Goal: Task Accomplishment & Management: Manage account settings

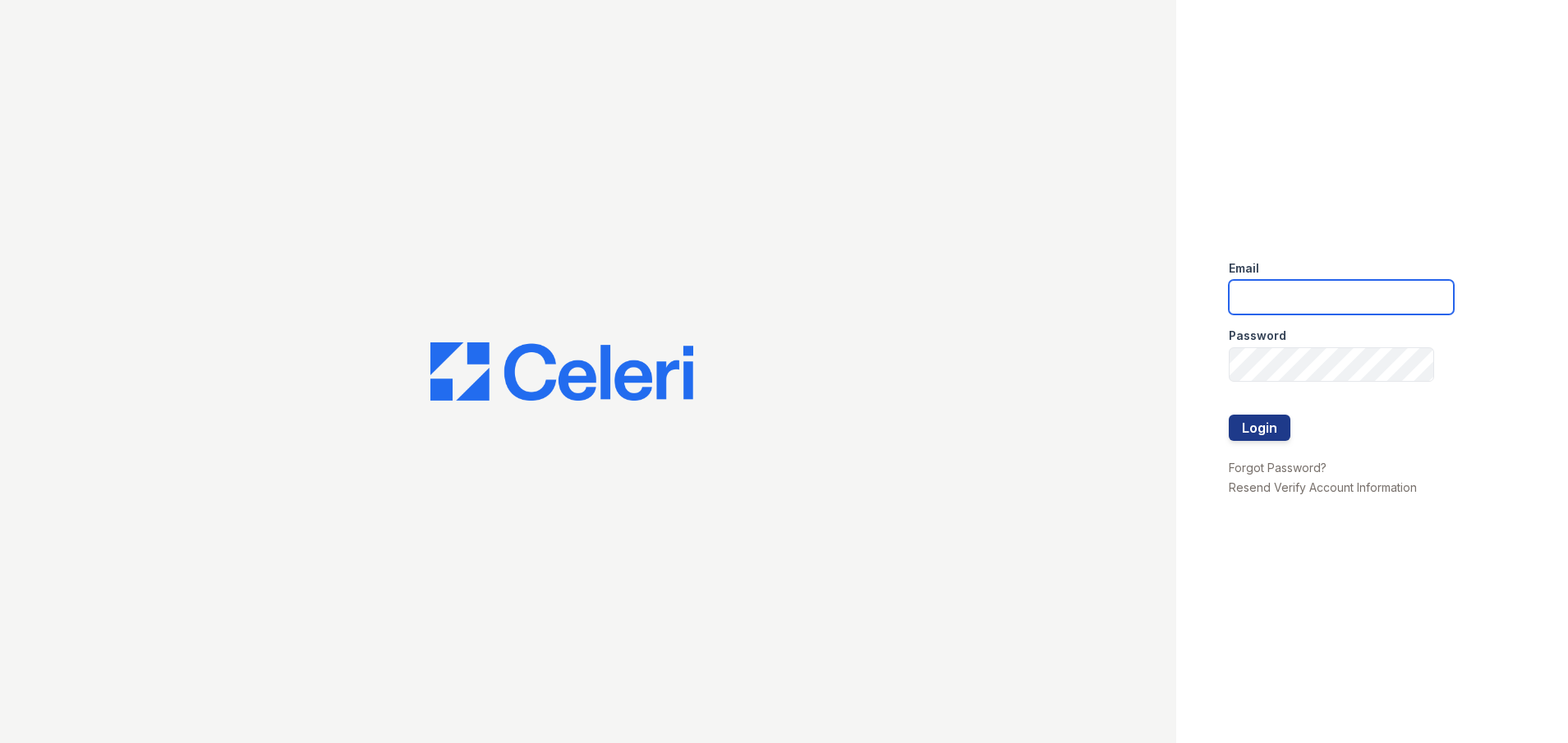
drag, startPoint x: 1262, startPoint y: 292, endPoint x: 1271, endPoint y: 301, distance: 12.7
click at [1262, 292] on input "email" at bounding box center [1341, 296] width 225 height 34
type input "megan.hawkins@trinity-pm.com"
click at [1269, 432] on button "Login" at bounding box center [1259, 427] width 61 height 26
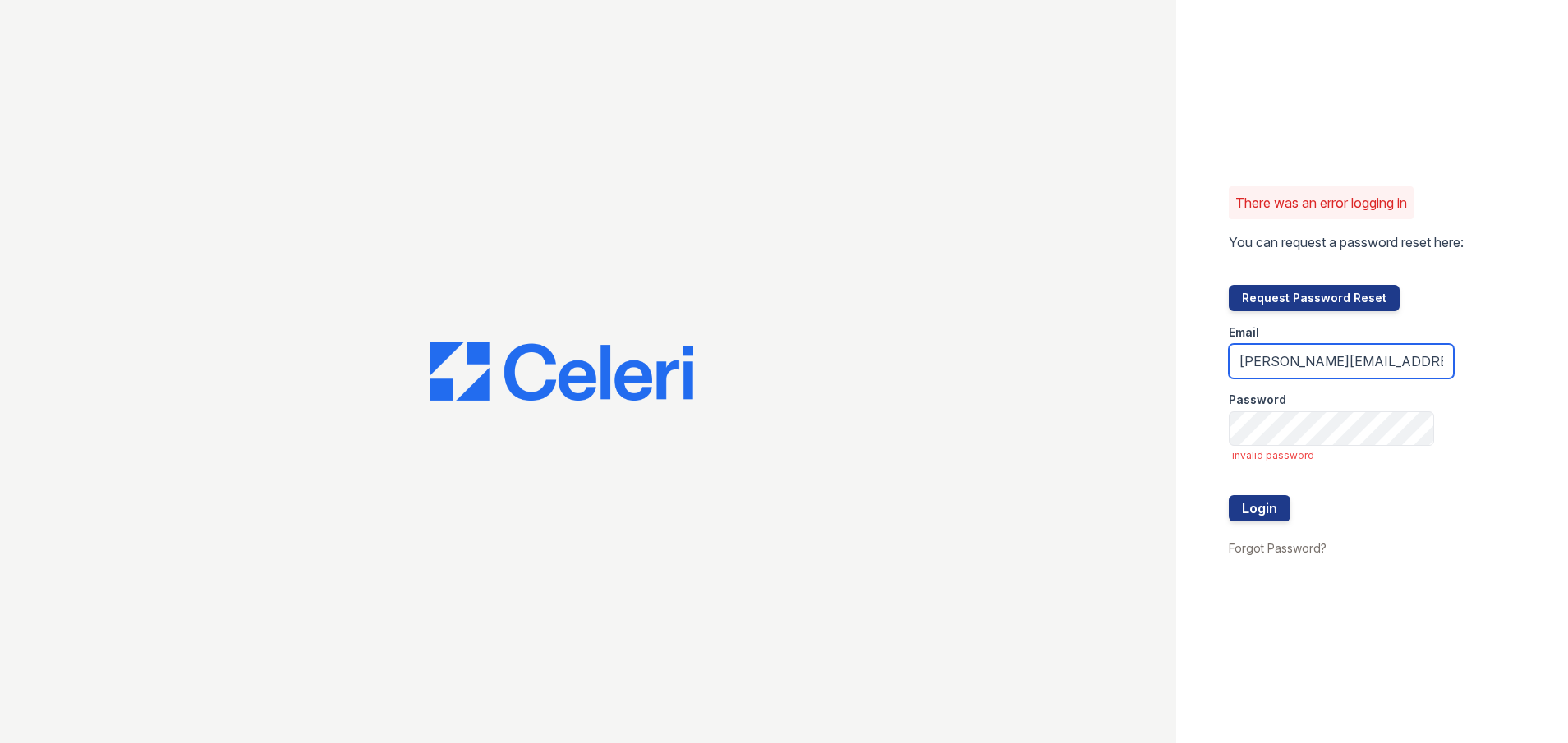
click at [1238, 366] on input "megan.hawkins@trinity-pm.com" at bounding box center [1341, 361] width 225 height 34
drag, startPoint x: 1325, startPoint y: 365, endPoint x: 1236, endPoint y: 360, distance: 89.1
click at [1236, 360] on input "ValidDocs123!megan.hawkins@trinity-pm.com" at bounding box center [1341, 361] width 225 height 34
type input "megan.hawkins@trinity-pm.com"
click at [1273, 505] on button "Login" at bounding box center [1259, 509] width 61 height 26
